Goal: Obtain resource: Obtain resource

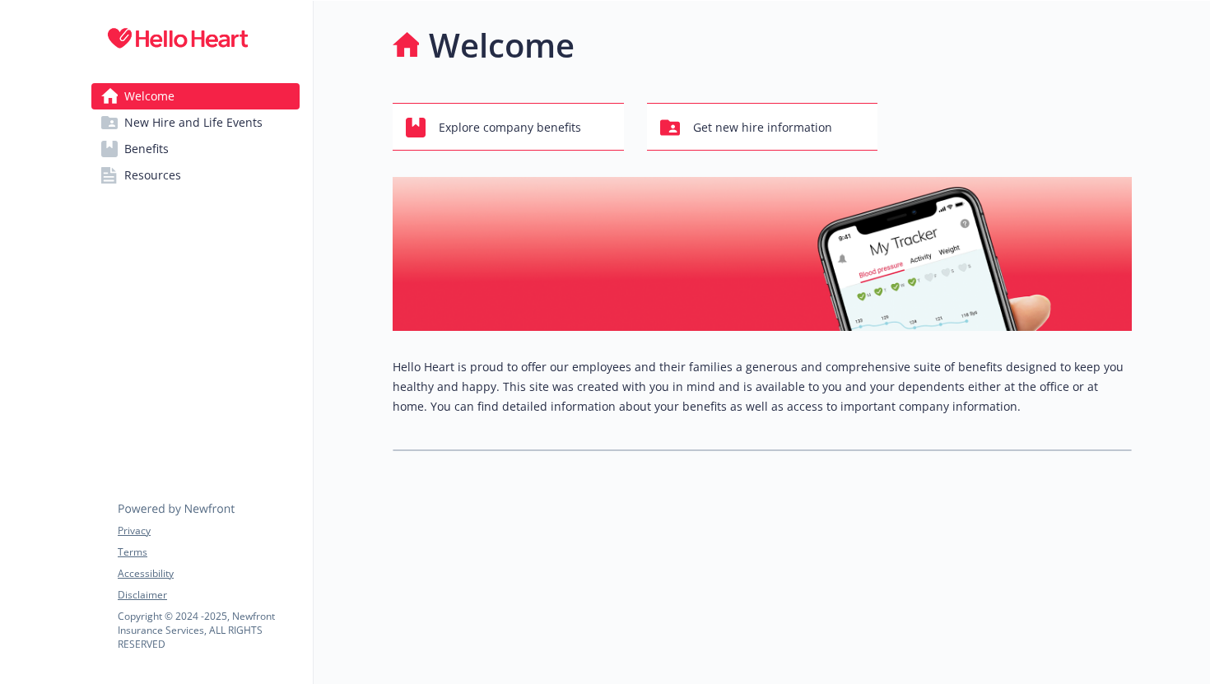
click at [127, 148] on span "Benefits" at bounding box center [146, 149] width 44 height 26
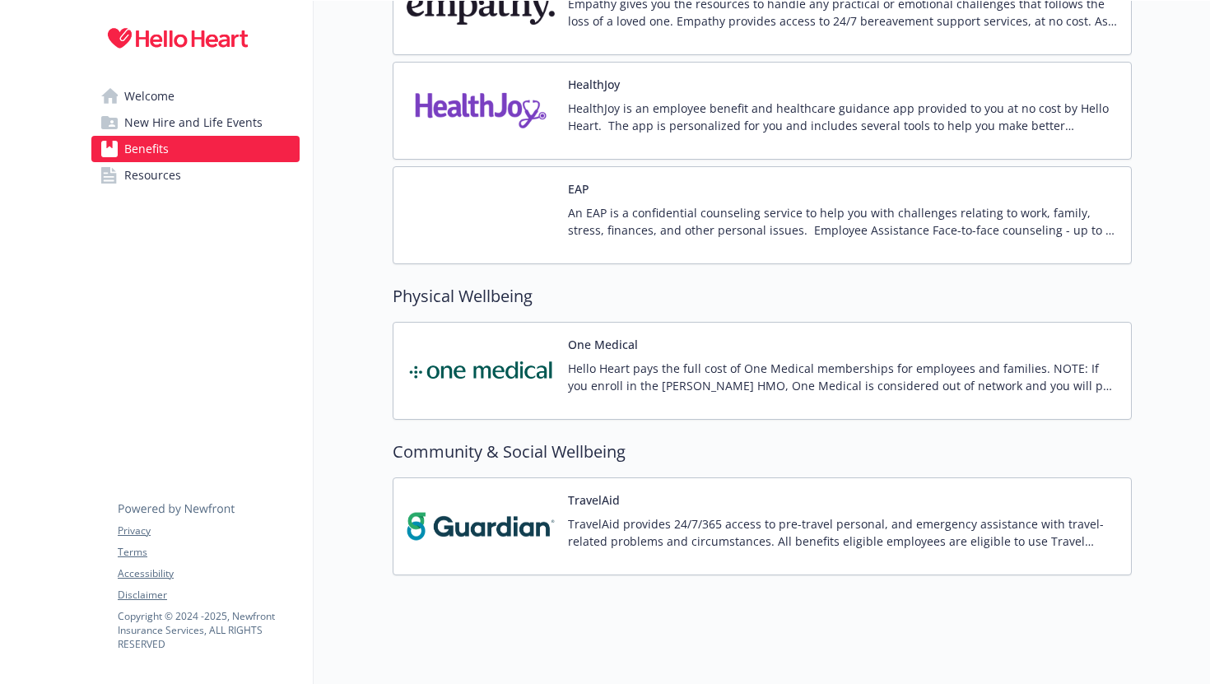
scroll to position [2525, 0]
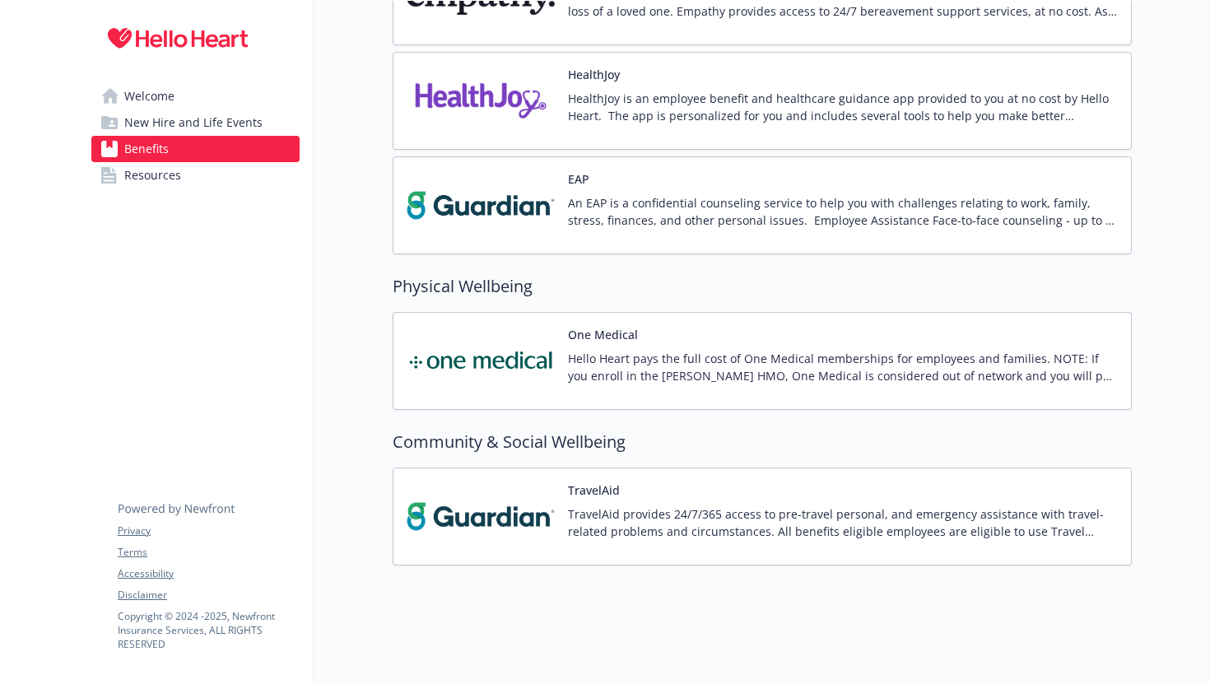
click at [193, 122] on span "New Hire and Life Events" at bounding box center [193, 122] width 138 height 26
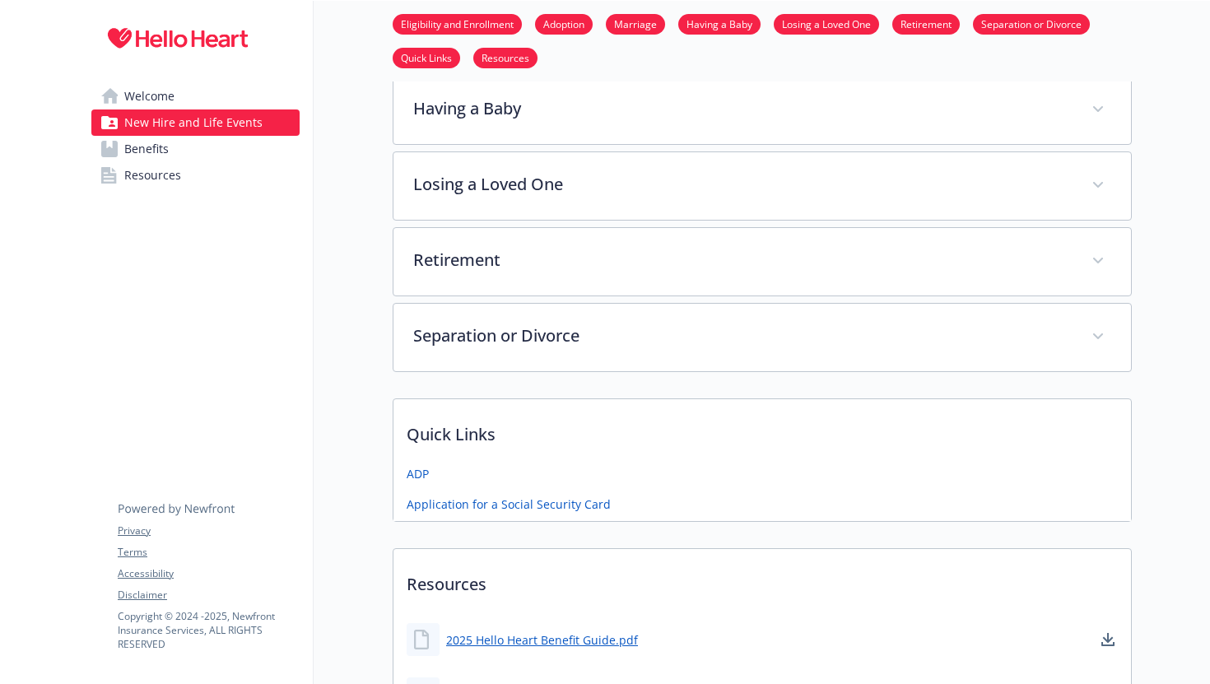
scroll to position [656, 0]
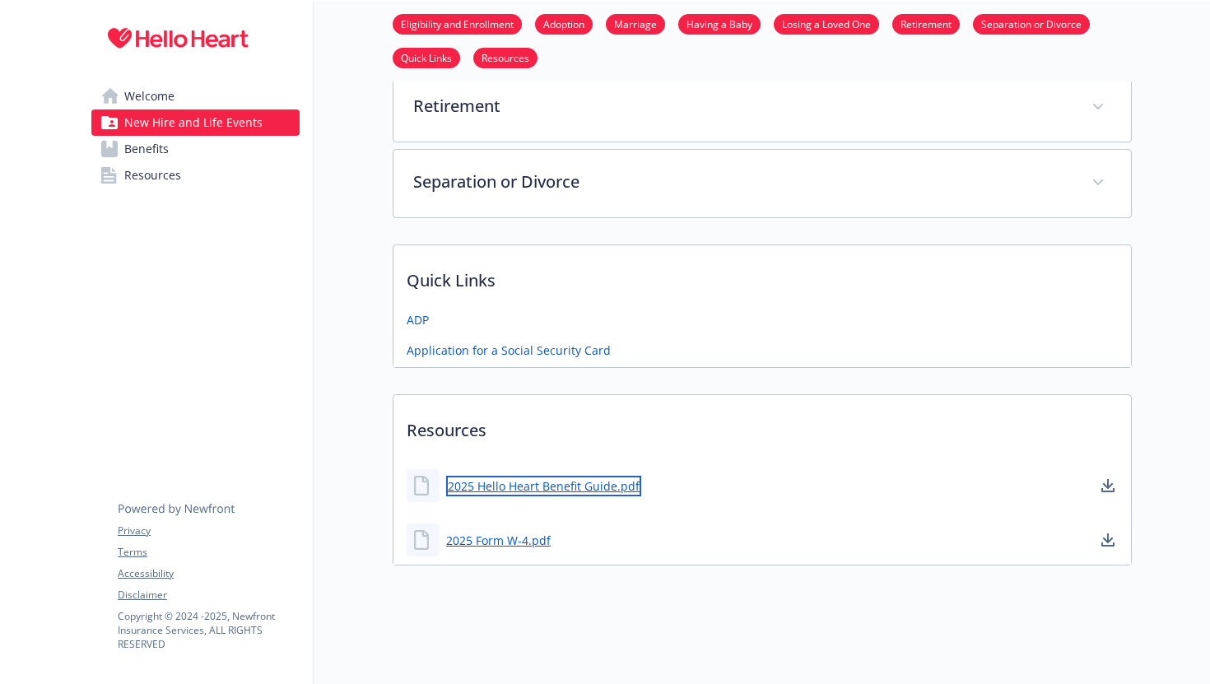
click at [535, 485] on link "2025 Hello Heart Benefit Guide.pdf" at bounding box center [543, 486] width 195 height 21
drag, startPoint x: 671, startPoint y: 486, endPoint x: 445, endPoint y: 486, distance: 225.5
click at [445, 486] on div "2025 Hello Heart Benefit Guide.pdf" at bounding box center [761, 485] width 737 height 49
copy link "2025 Hello Heart Benefit Guide.pdf"
